Goal: Task Accomplishment & Management: Use online tool/utility

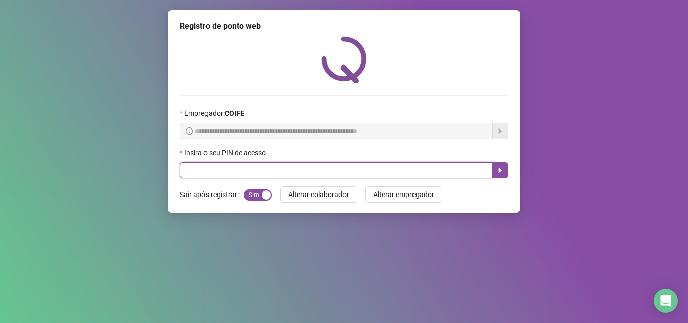
click at [342, 170] on input "text" at bounding box center [336, 170] width 313 height 16
type input "*****"
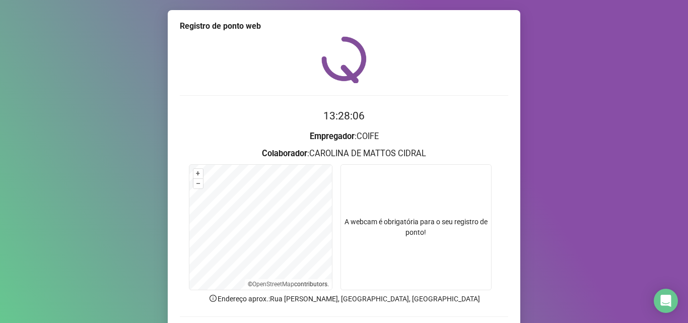
scroll to position [71, 0]
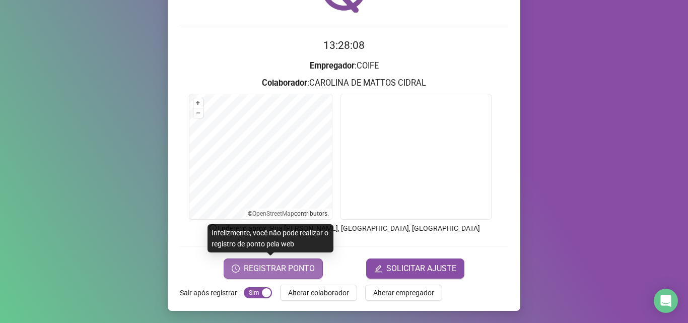
click at [282, 265] on span "REGISTRAR PONTO" at bounding box center [279, 268] width 71 height 12
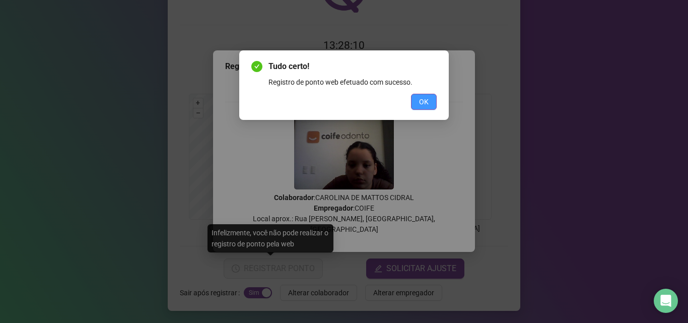
click at [426, 94] on div "Tudo certo! Registro de ponto web efetuado com sucesso. OK" at bounding box center [343, 84] width 185 height 49
click at [427, 102] on span "OK" at bounding box center [424, 101] width 10 height 11
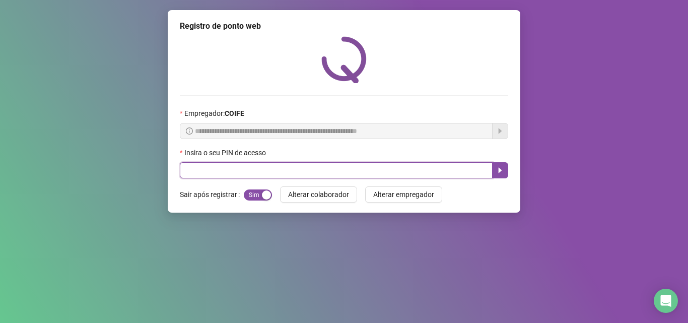
click at [410, 164] on input "text" at bounding box center [336, 170] width 313 height 16
type input "*****"
click at [502, 170] on icon "caret-right" at bounding box center [500, 170] width 8 height 8
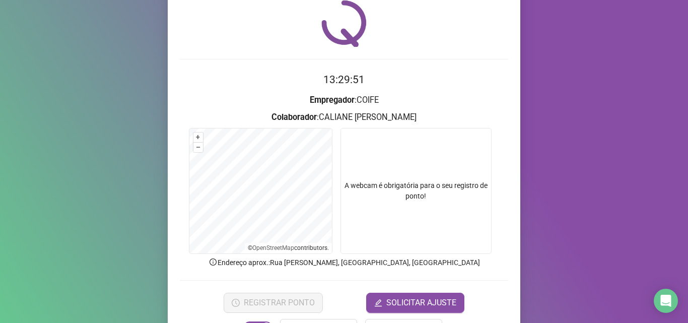
scroll to position [71, 0]
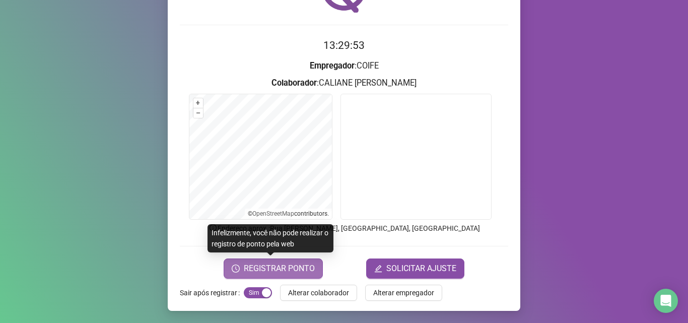
click at [268, 273] on span "REGISTRAR PONTO" at bounding box center [279, 268] width 71 height 12
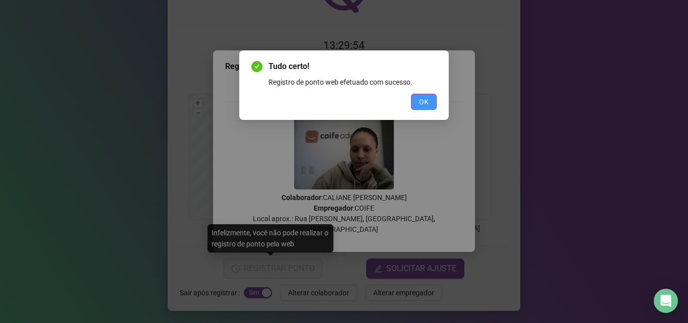
click at [421, 105] on span "OK" at bounding box center [424, 101] width 10 height 11
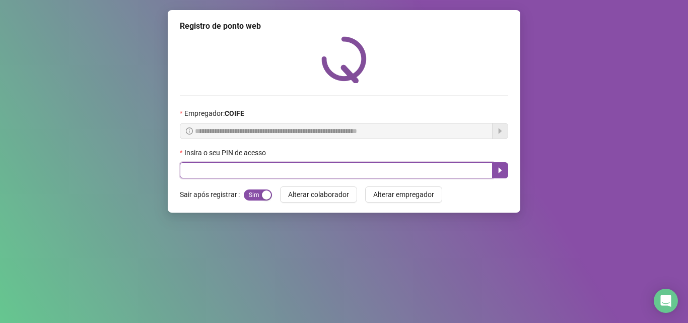
click at [214, 169] on input "text" at bounding box center [336, 170] width 313 height 16
type input "*****"
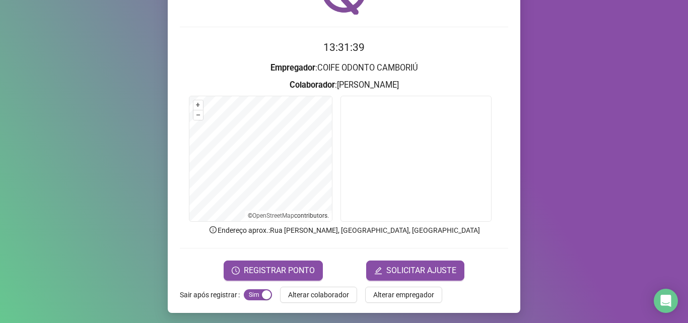
scroll to position [71, 0]
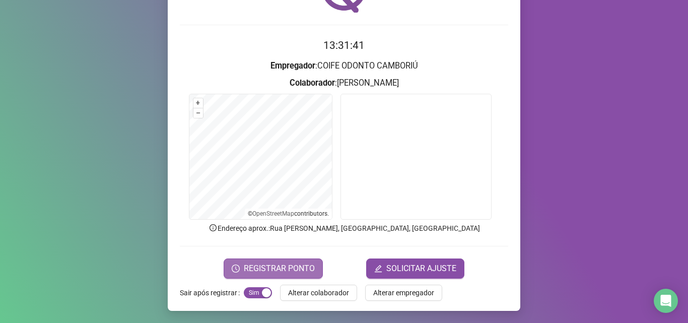
click at [271, 265] on span "REGISTRAR PONTO" at bounding box center [279, 268] width 71 height 12
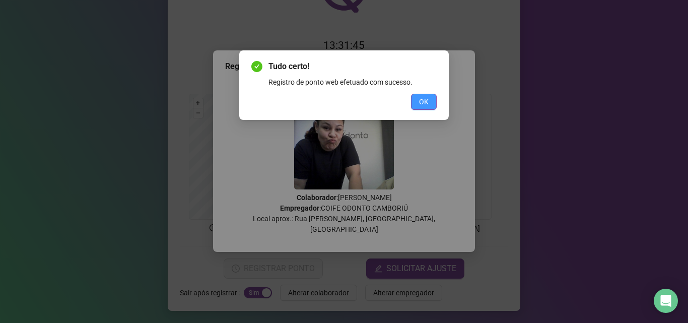
click at [420, 100] on span "OK" at bounding box center [424, 101] width 10 height 11
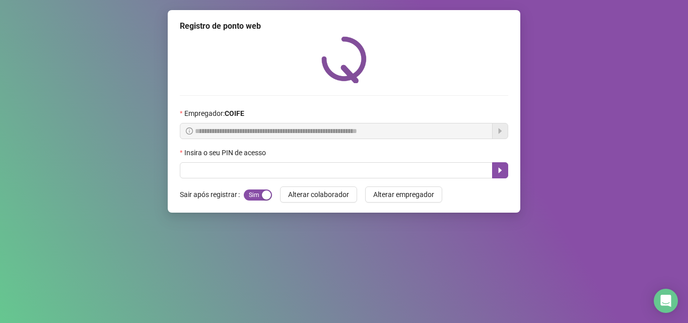
click at [442, 83] on div at bounding box center [344, 59] width 328 height 47
